Goal: Transaction & Acquisition: Purchase product/service

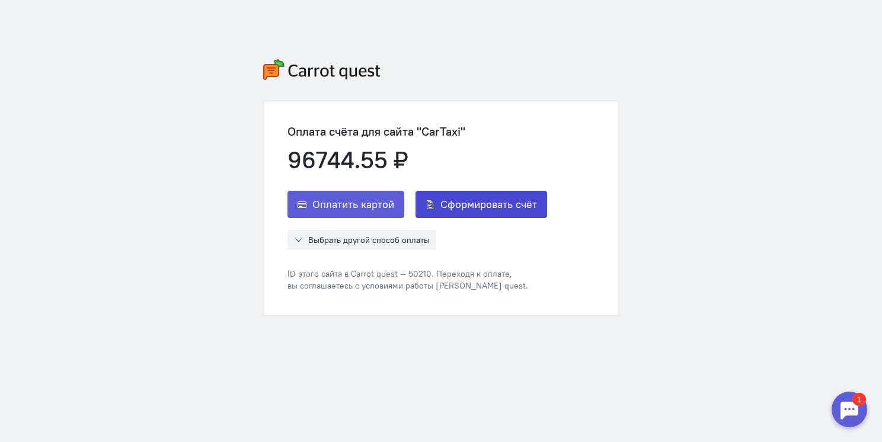
click at [489, 212] on button "Сформировать счёт" at bounding box center [482, 204] width 132 height 27
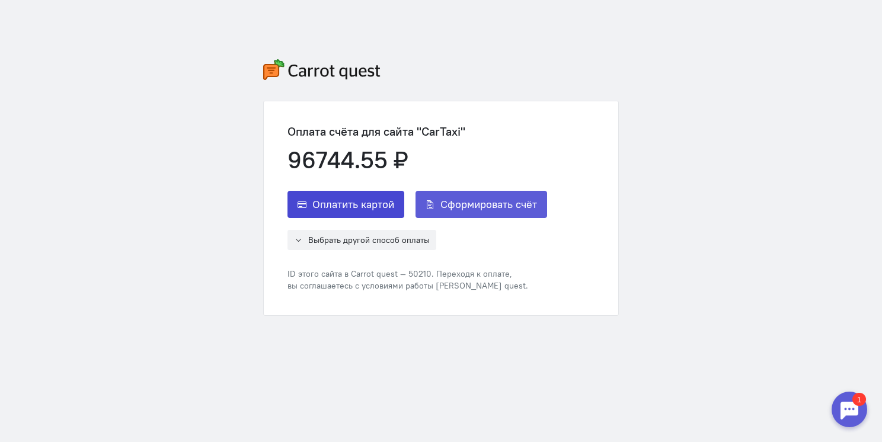
click at [351, 212] on button "Оплатить картой" at bounding box center [346, 204] width 117 height 27
